Goal: Information Seeking & Learning: Learn about a topic

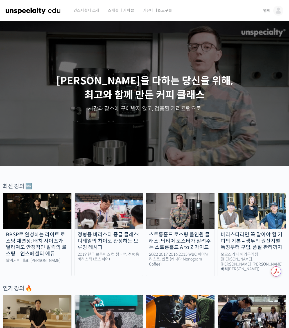
click at [10, 185] on div "최신 강의 🆕" at bounding box center [144, 186] width 283 height 8
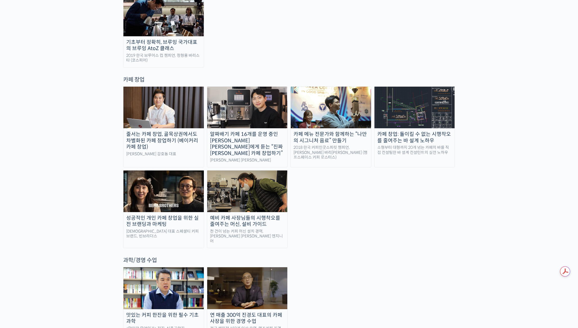
scroll to position [1089, 0]
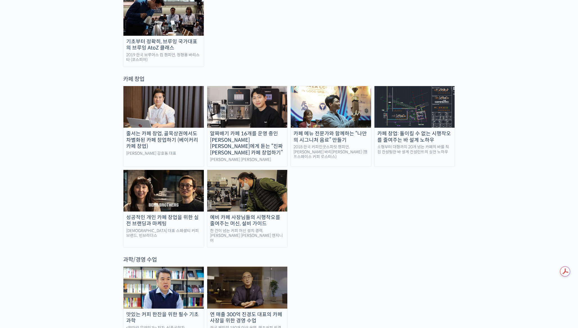
click at [179, 311] on div "맛있는 커피 한잔을 위한 필수 기초 과학" at bounding box center [163, 317] width 80 height 13
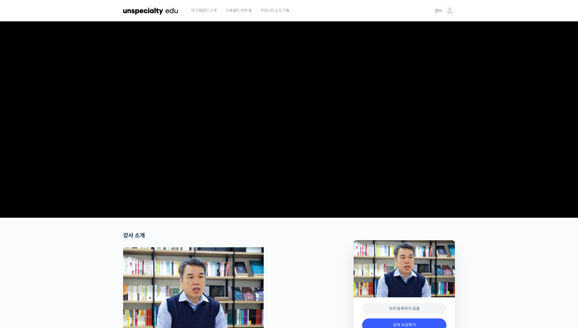
click at [451, 9] on img at bounding box center [450, 11] width 10 height 10
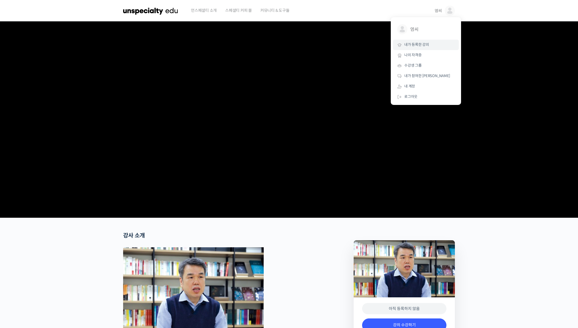
click at [432, 46] on link "내가 등록한 강의" at bounding box center [426, 45] width 66 height 10
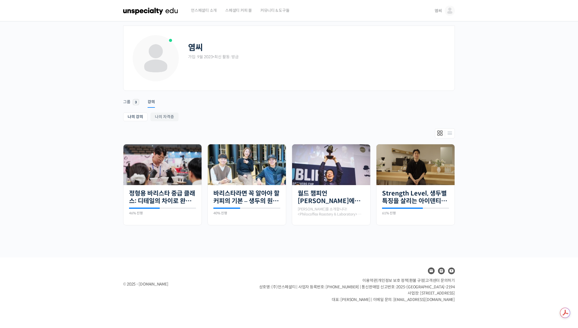
click at [504, 92] on div "염씨 가입: 9월 2023 • 최신 활동: 방금 Remove Connection Are you sure you want to remove fr…" at bounding box center [289, 139] width 578 height 236
click at [323, 114] on ul "나의 강의 My 강의 나의 자격증" at bounding box center [289, 117] width 332 height 10
click at [407, 196] on link "Strength Level, 생두별 특징을 살리는 아이덴티티 커피랩 [PERSON_NAME] [PERSON_NAME]의 로스팅 클래스" at bounding box center [415, 196] width 67 height 15
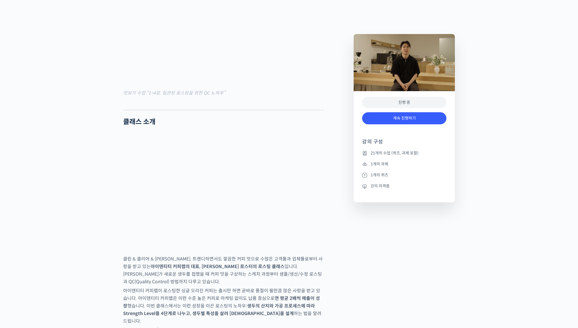
scroll to position [700, 0]
click at [403, 115] on link "계속 진행하기" at bounding box center [404, 118] width 84 height 12
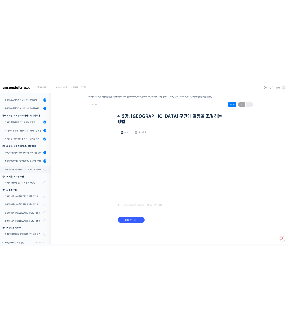
scroll to position [171, 0]
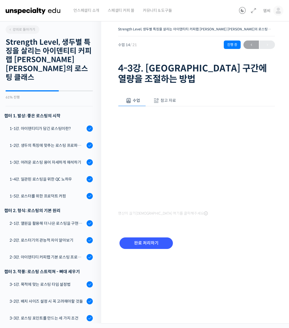
scroll to position [204, 0]
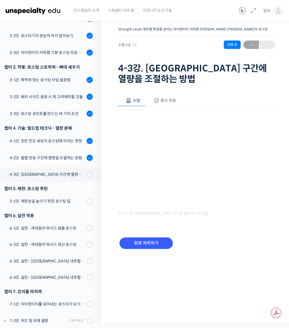
click at [246, 241] on div "완료 처리하기" at bounding box center [196, 247] width 157 height 32
